Goal: Task Accomplishment & Management: Manage account settings

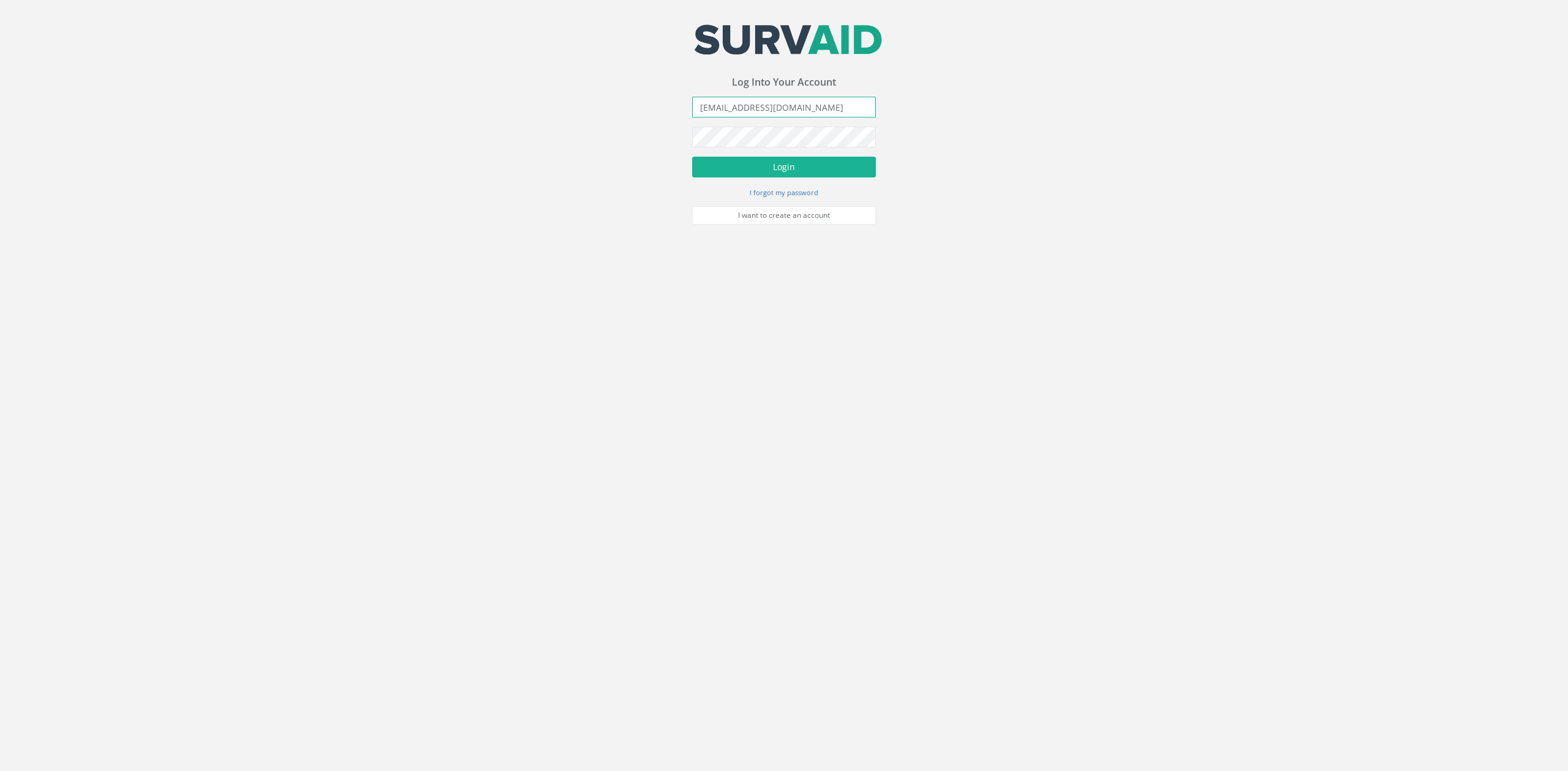
drag, startPoint x: 713, startPoint y: 106, endPoint x: 521, endPoint y: 106, distance: 192.0
click at [548, 105] on div "Your email address was sucessfully verified - please login below to continue Yo…" at bounding box center [784, 112] width 1568 height 225
type input "[PERSON_NAME][EMAIL_ADDRESS][PERSON_NAME][DOMAIN_NAME]"
click at [692, 156] on button "Login" at bounding box center [784, 167] width 184 height 21
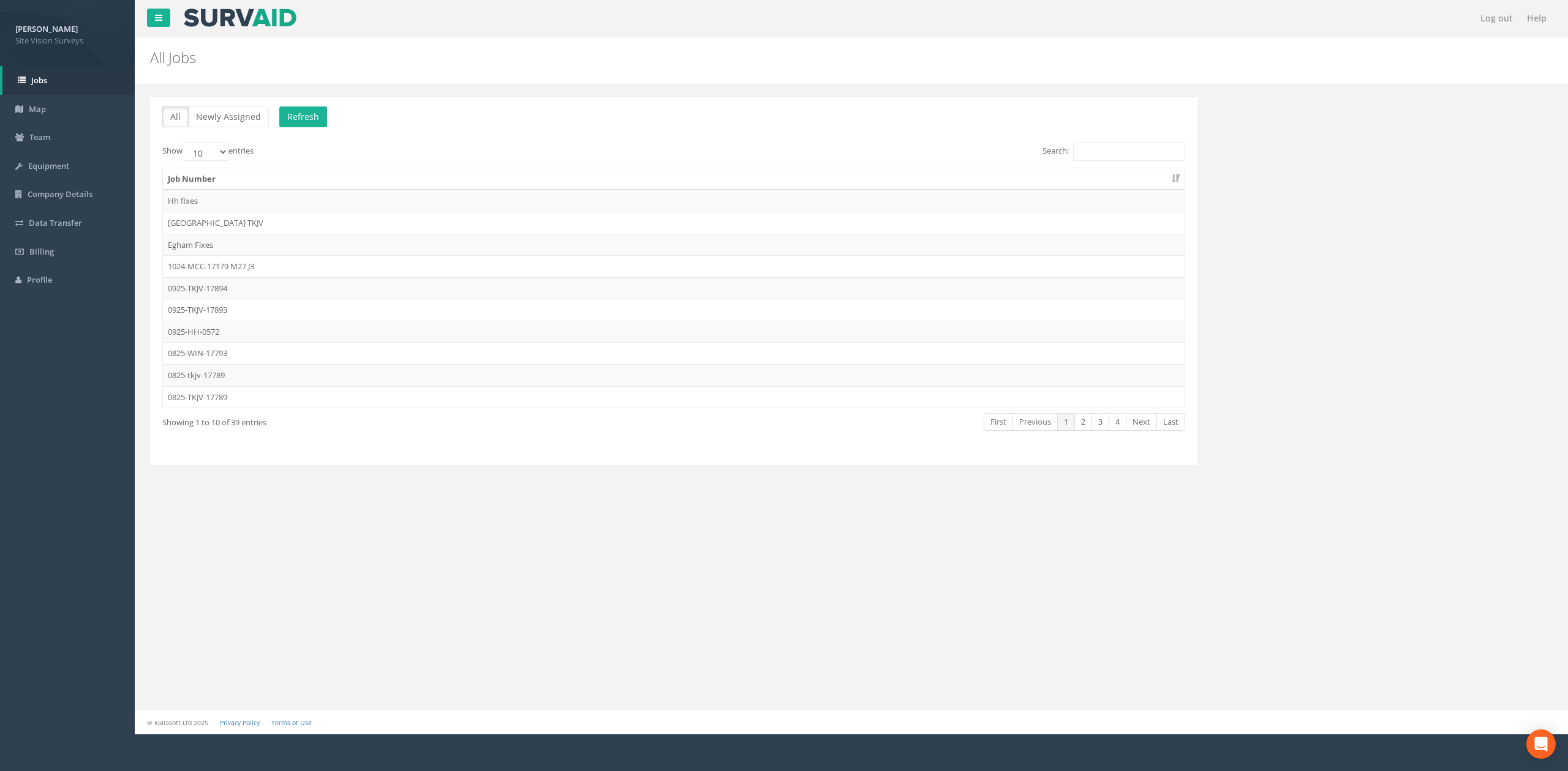
click at [440, 151] on div "Show 10 25 50 100 entries" at bounding box center [413, 153] width 502 height 22
click at [176, 329] on td "0925-HH-0572" at bounding box center [673, 332] width 1022 height 22
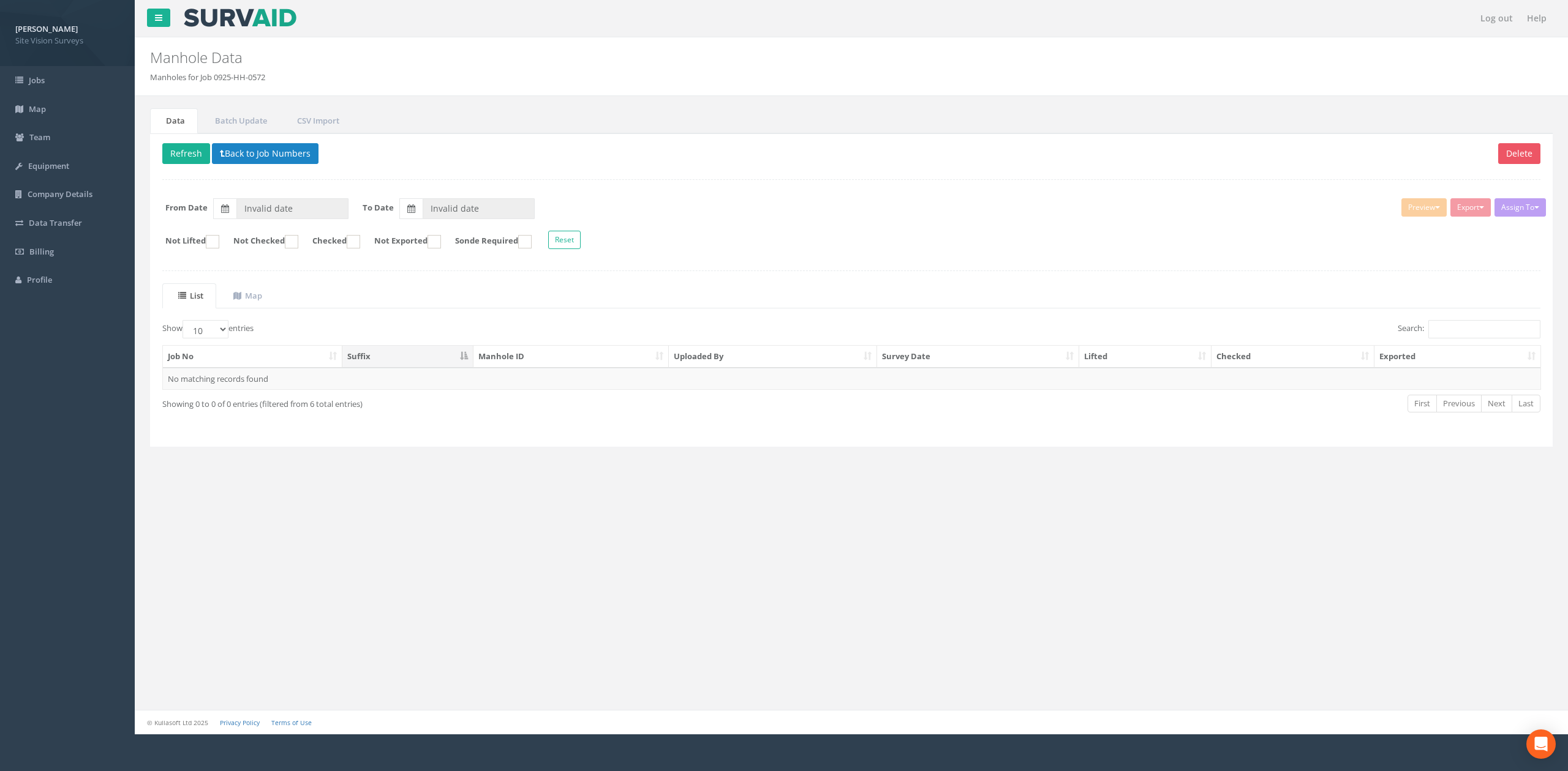
type input "[DATE]"
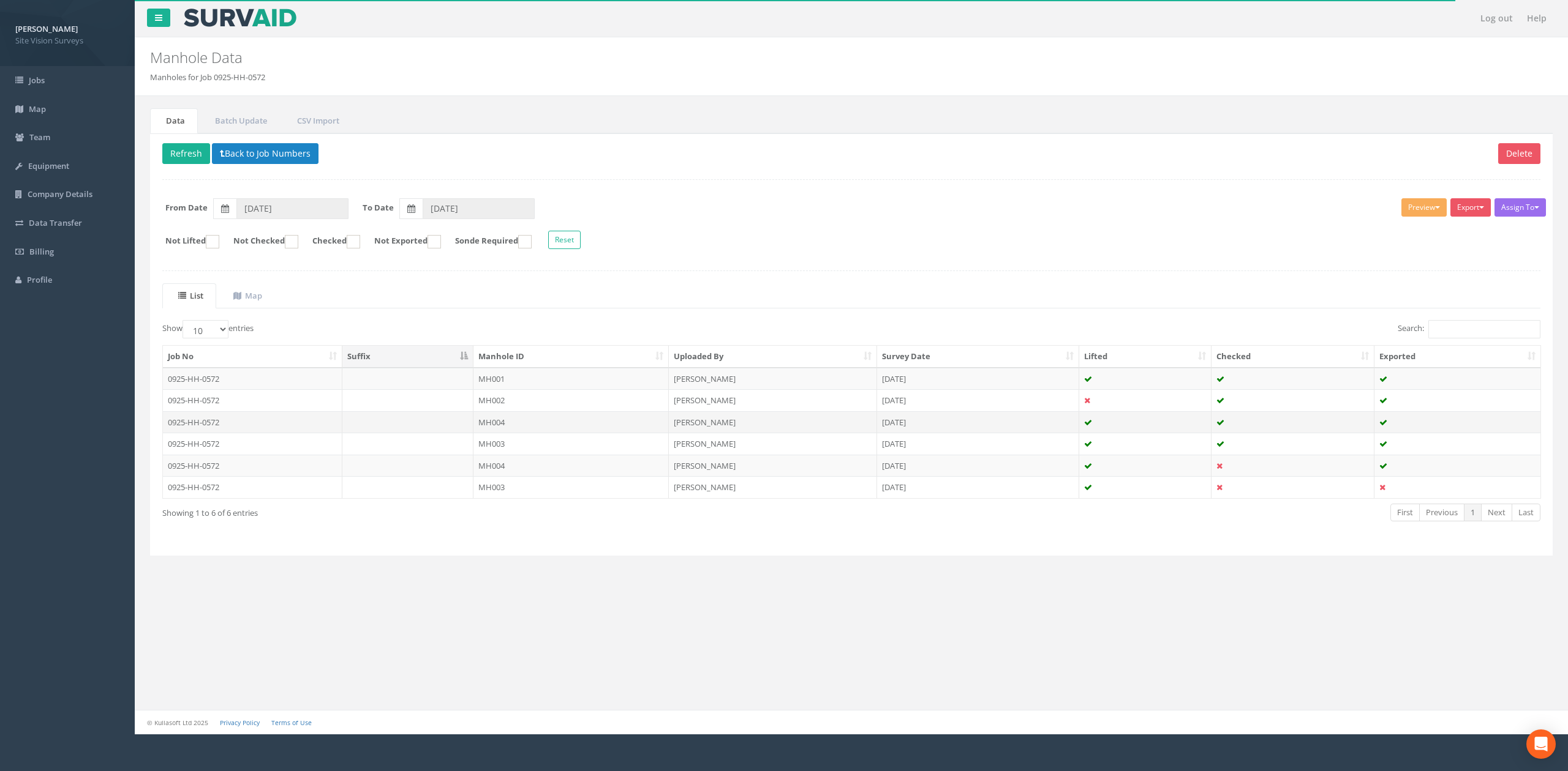
click at [513, 424] on td "MH004" at bounding box center [571, 422] width 195 height 22
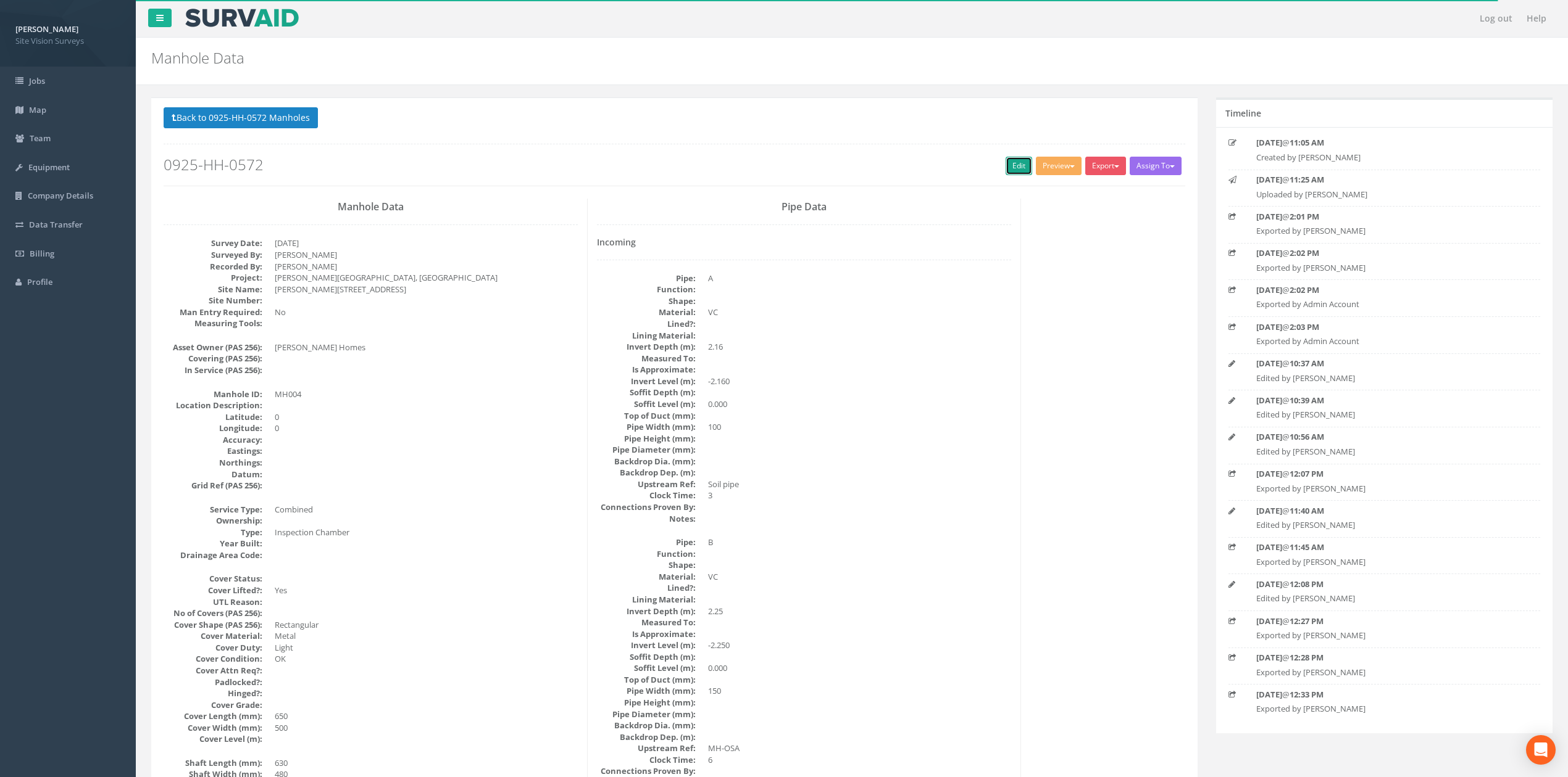
click at [1013, 168] on link "Edit" at bounding box center [1018, 166] width 27 height 19
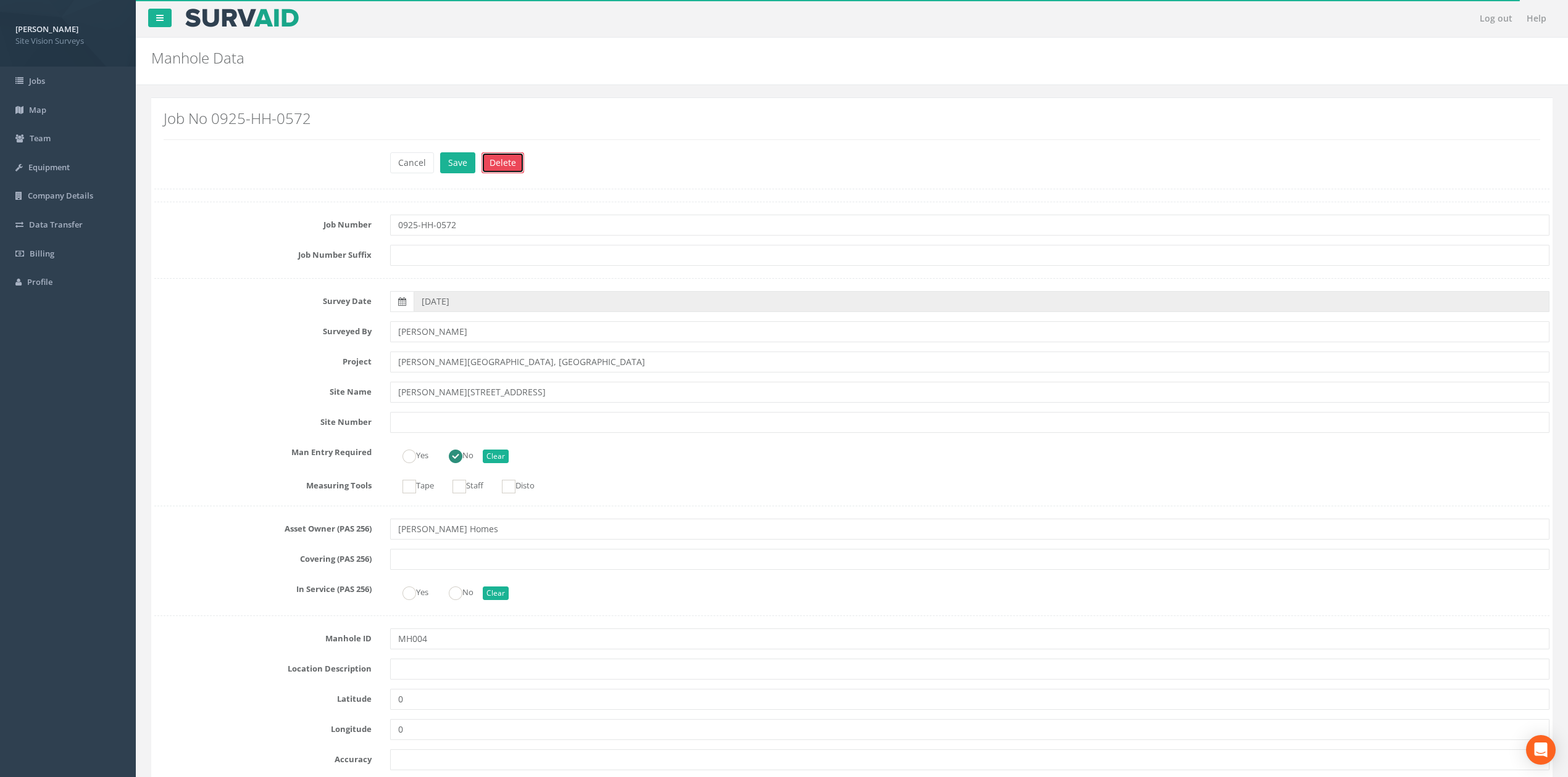
click at [506, 163] on button "Delete" at bounding box center [502, 163] width 43 height 21
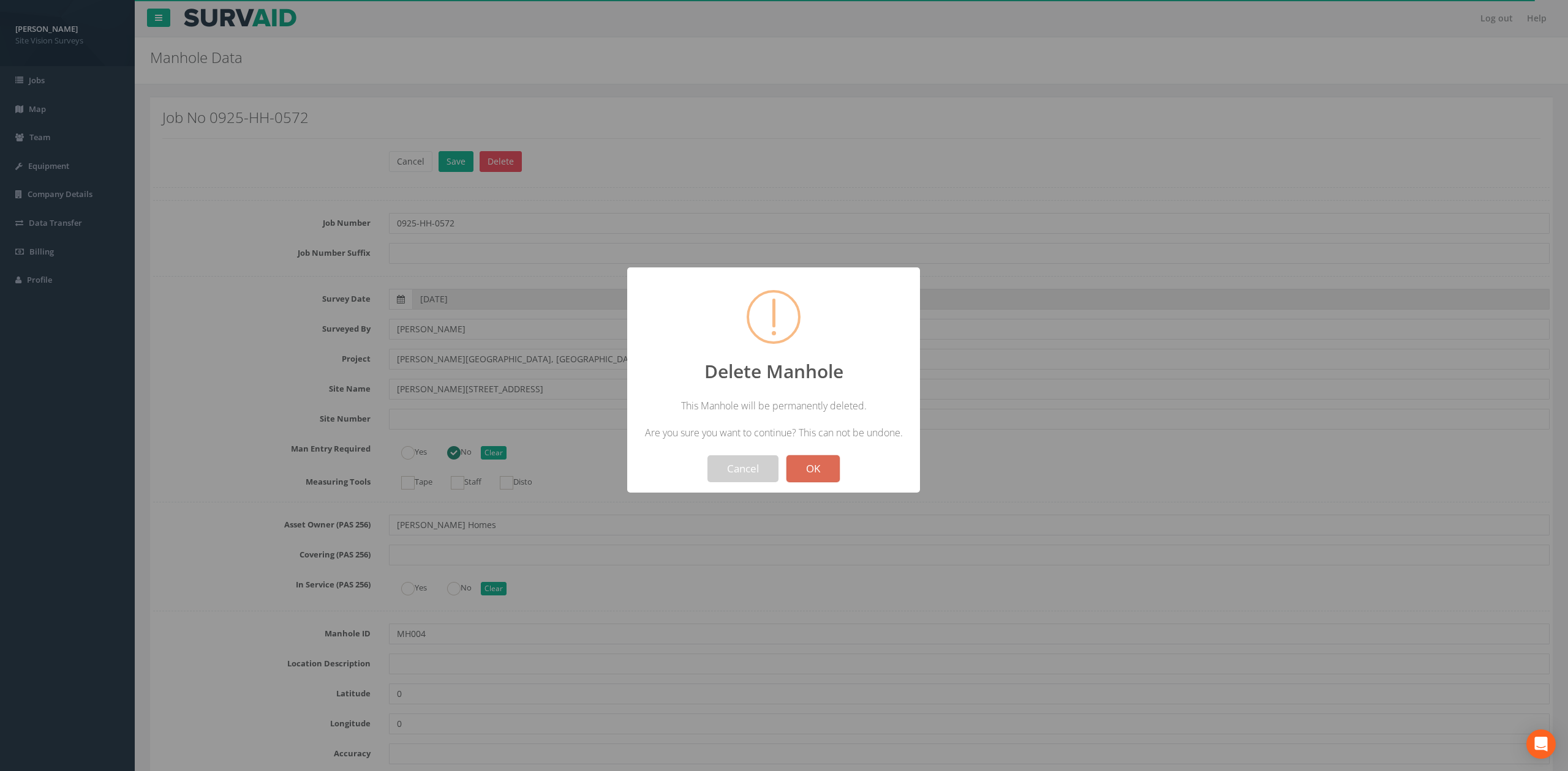
click at [826, 466] on button "OK" at bounding box center [813, 469] width 53 height 27
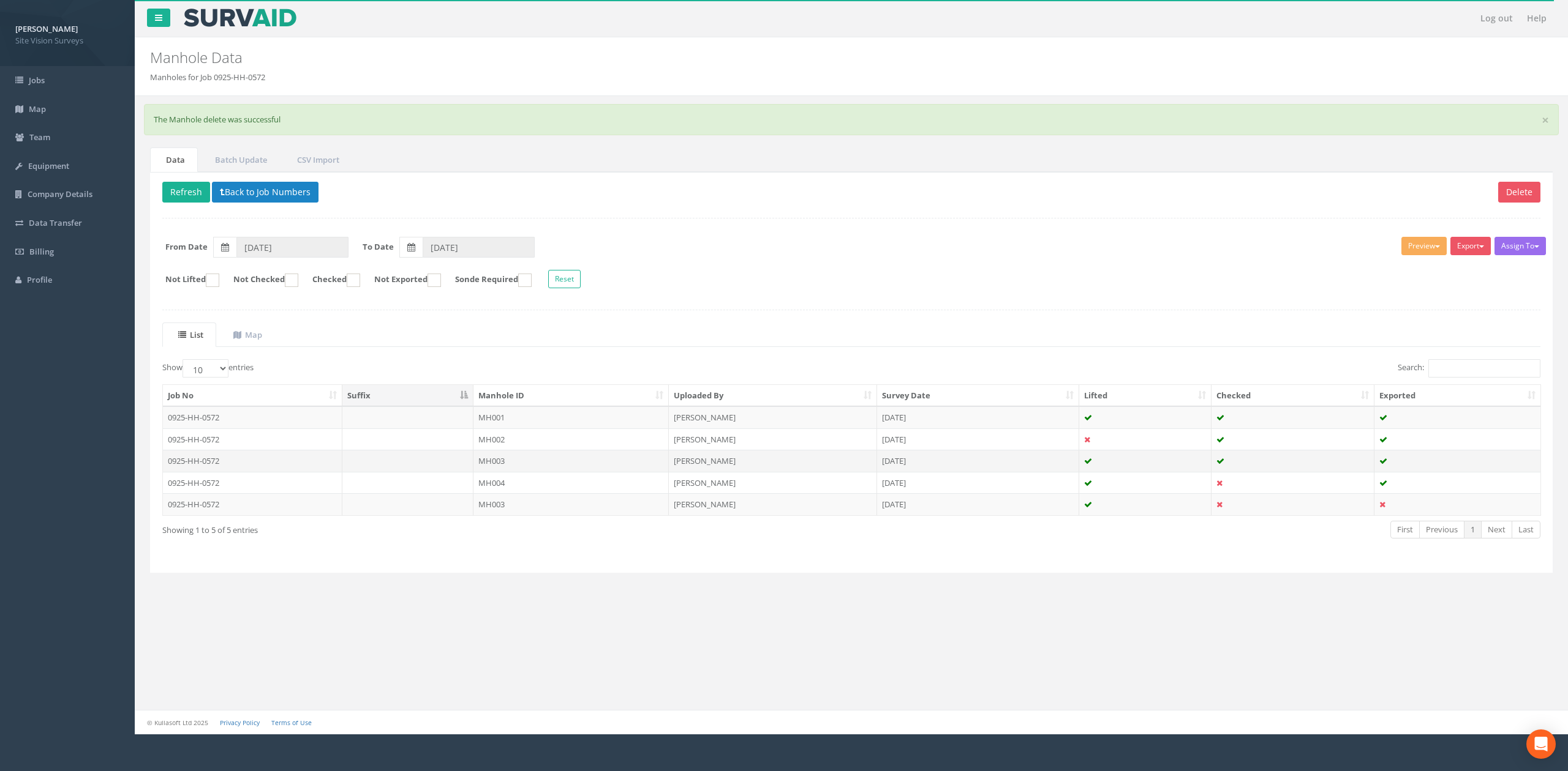
click at [442, 466] on td at bounding box center [408, 461] width 132 height 22
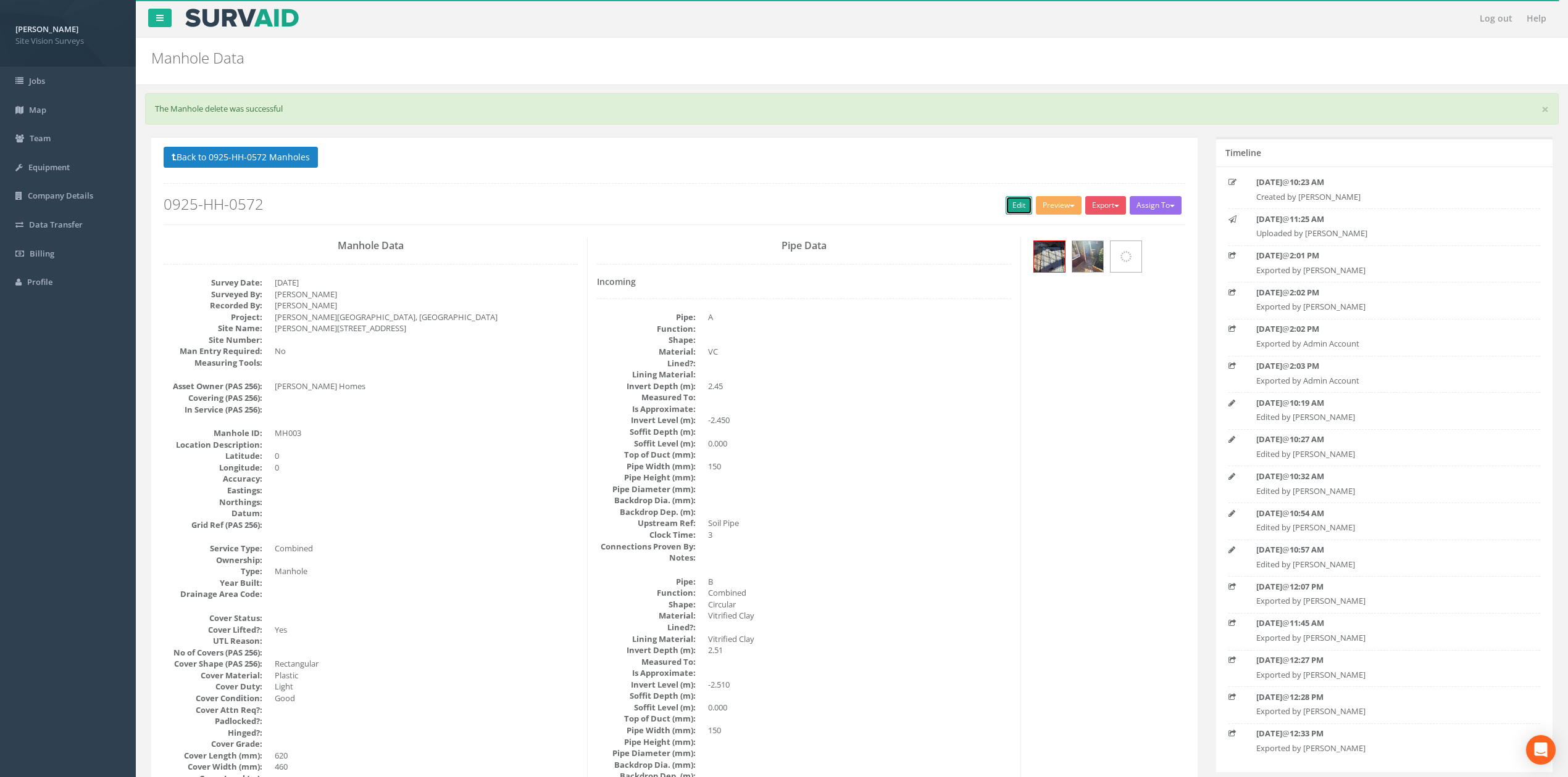
click at [1005, 212] on link "Edit" at bounding box center [1018, 205] width 27 height 19
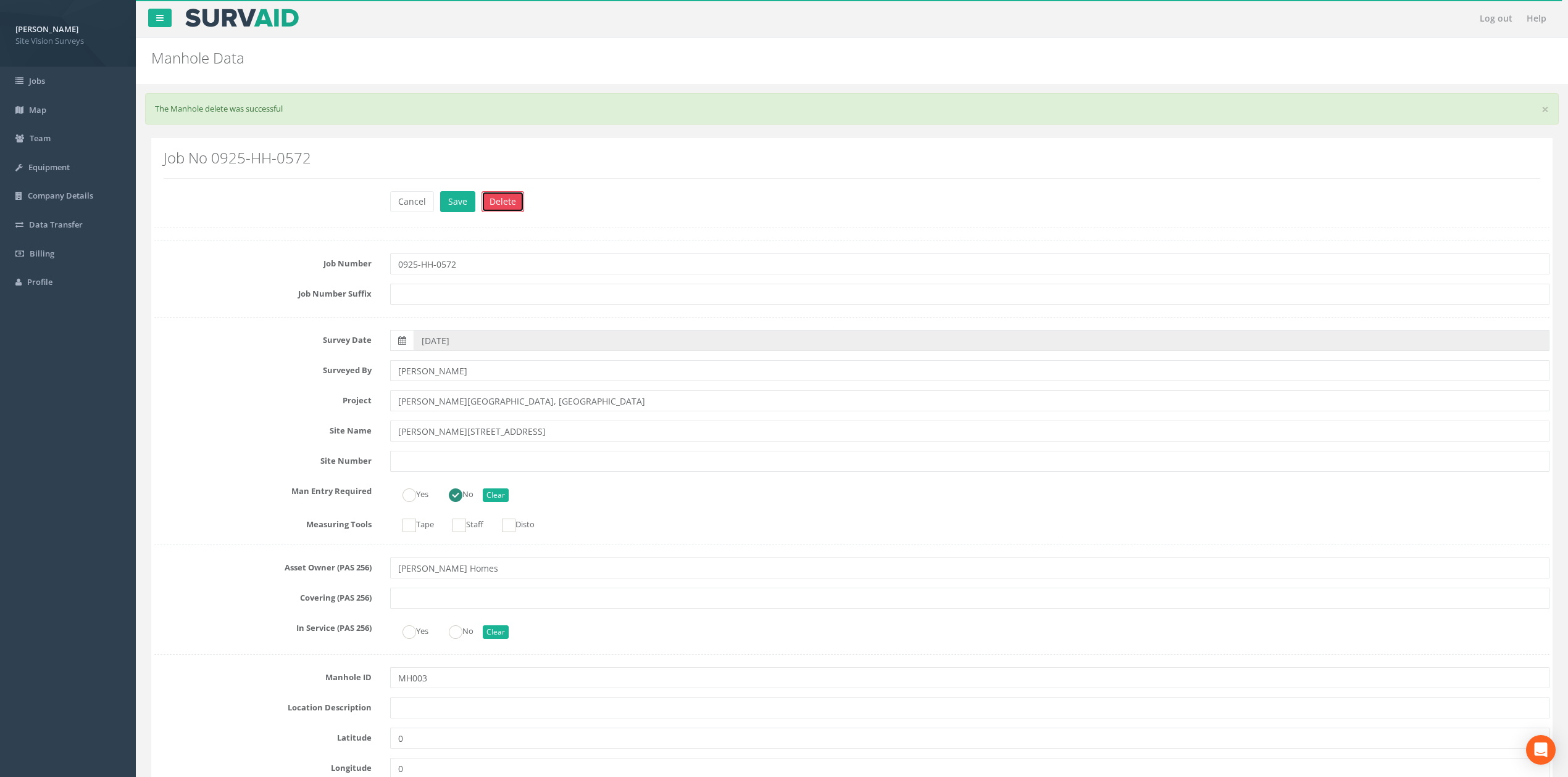
click at [515, 200] on button "Delete" at bounding box center [502, 202] width 43 height 21
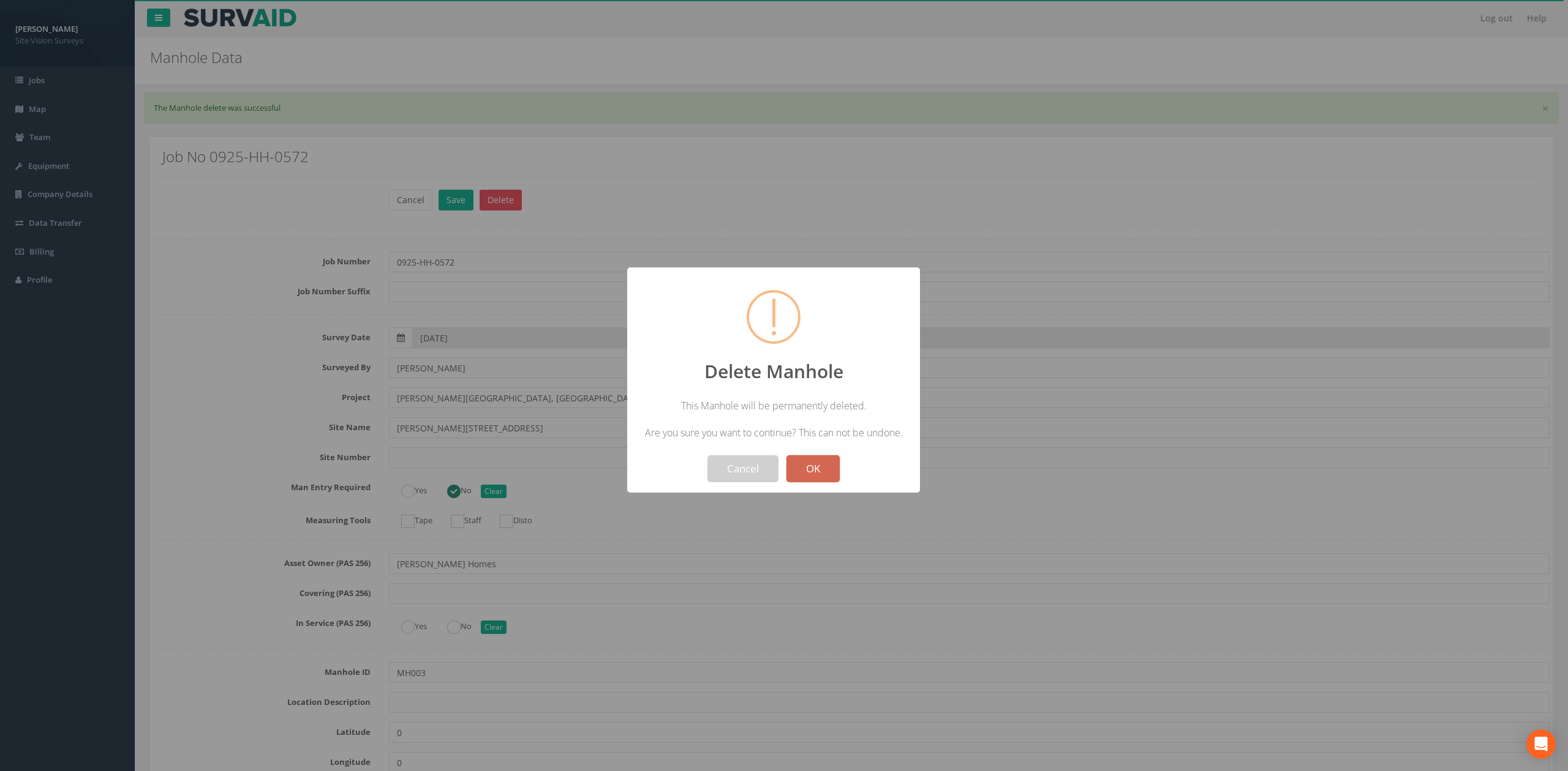
click at [803, 482] on button "OK" at bounding box center [813, 469] width 53 height 27
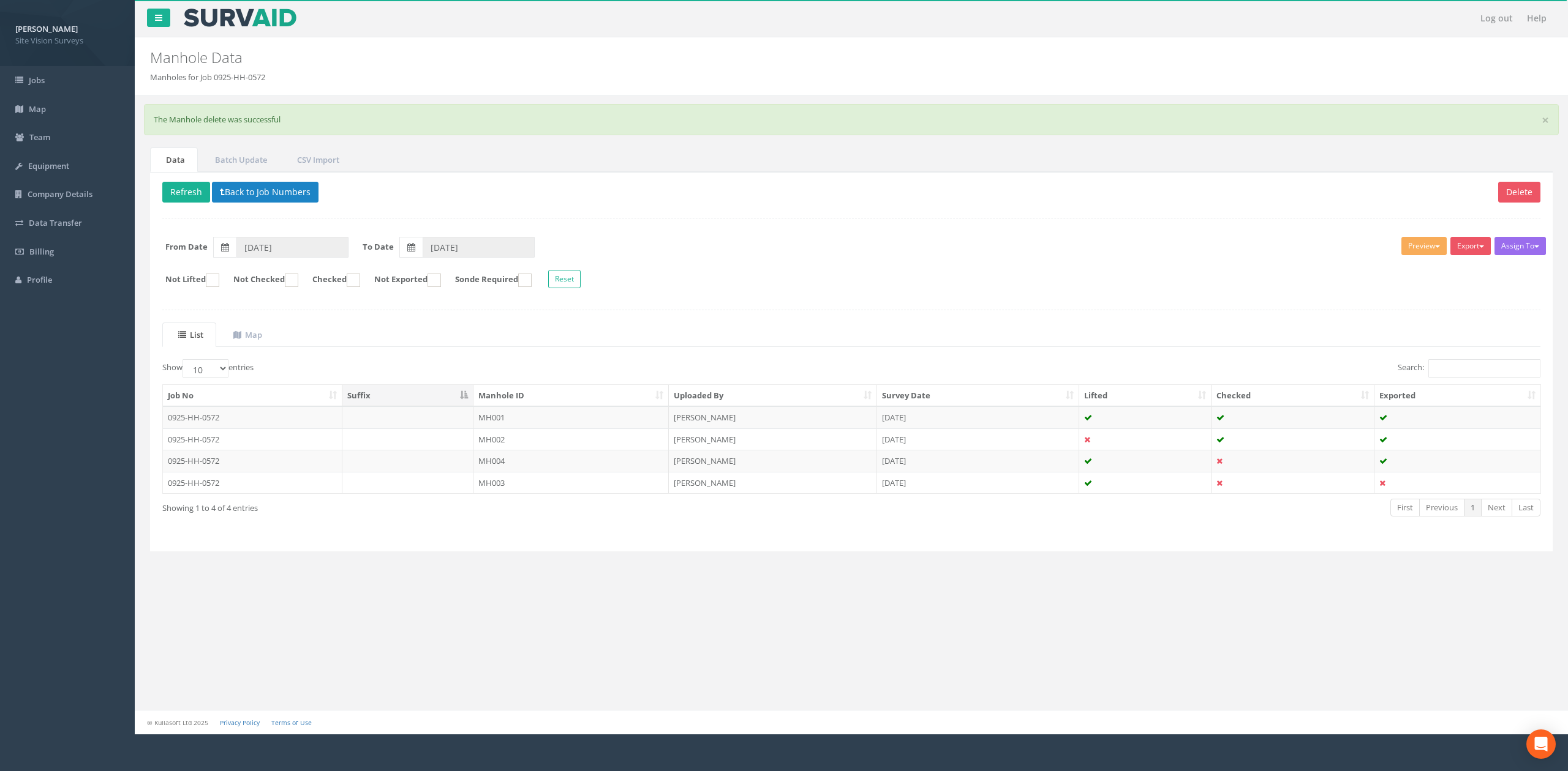
click at [615, 394] on th "Manhole ID" at bounding box center [571, 396] width 195 height 22
click at [1473, 249] on button "Export" at bounding box center [1471, 246] width 41 height 18
click at [1449, 289] on link "SVS MH" at bounding box center [1439, 293] width 104 height 19
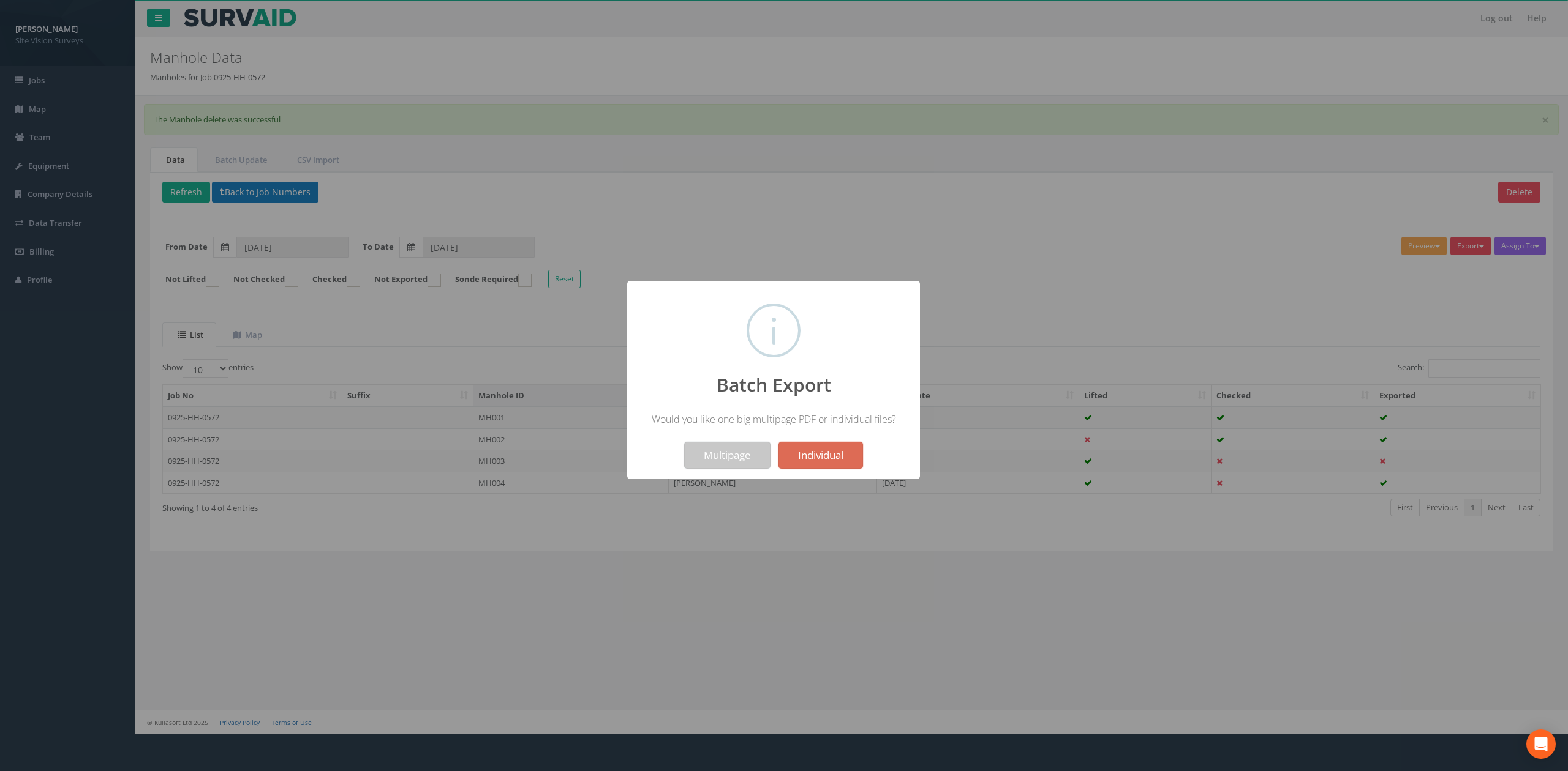
click at [750, 447] on button "Multipage" at bounding box center [727, 456] width 86 height 27
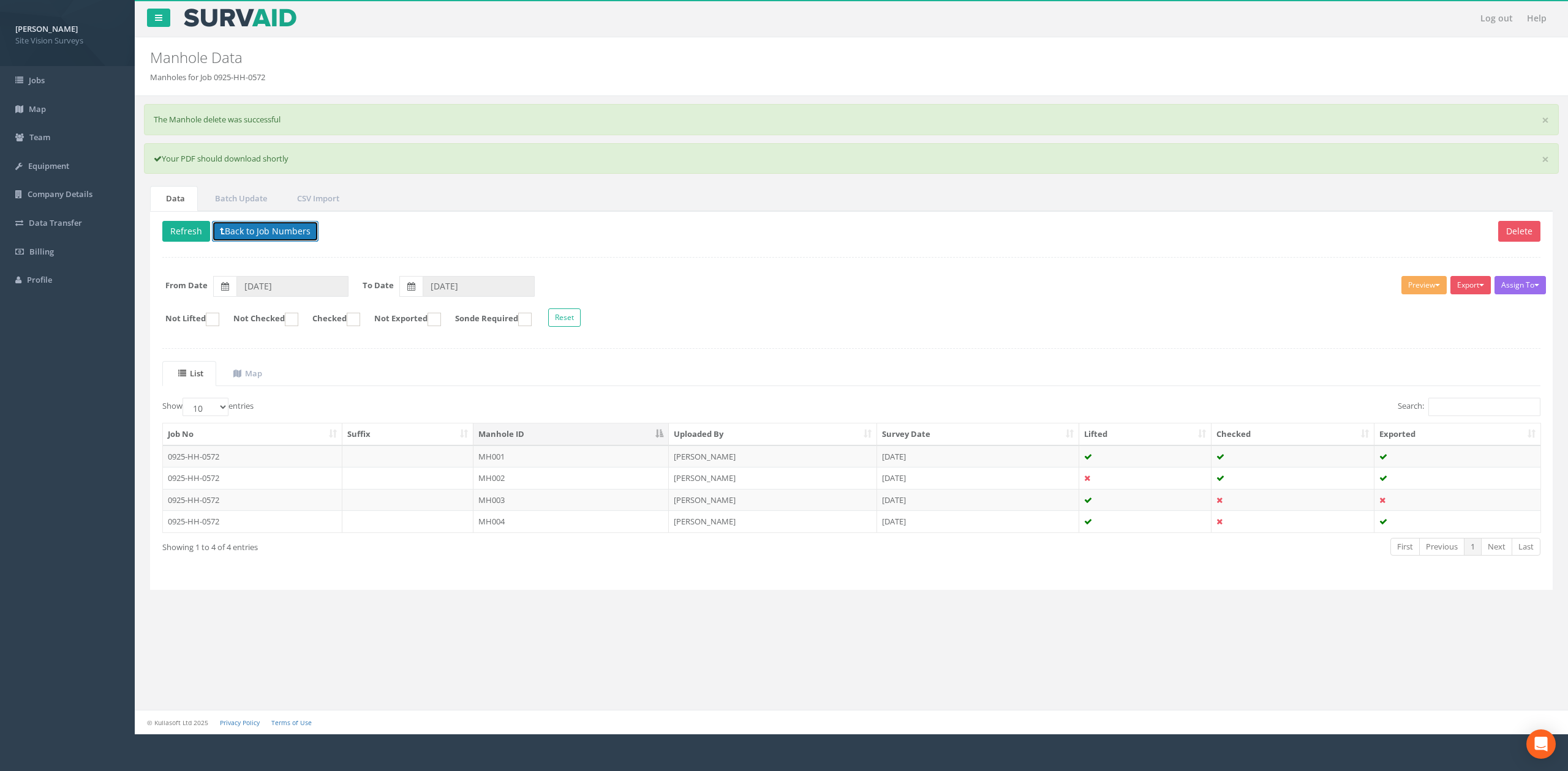
click at [290, 226] on button "Back to Job Numbers" at bounding box center [265, 232] width 107 height 21
